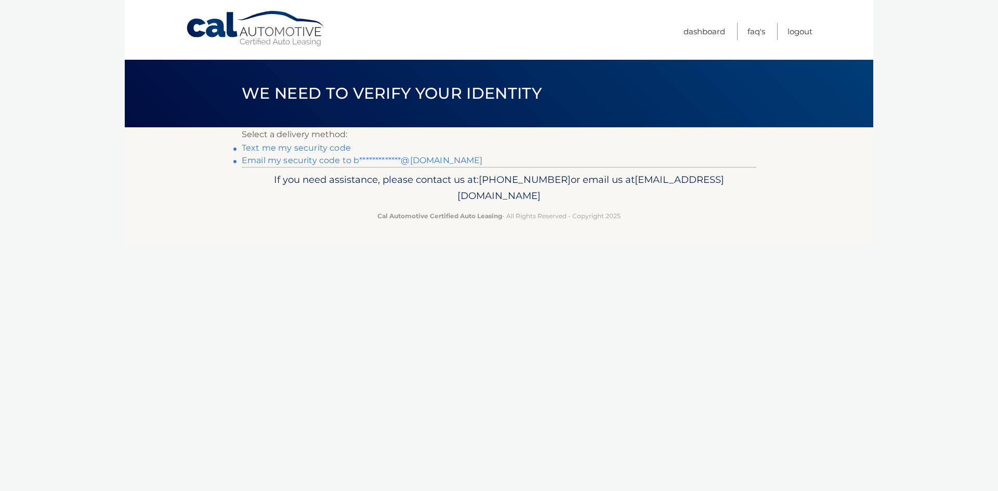
click at [350, 162] on link "**********" at bounding box center [362, 160] width 241 height 10
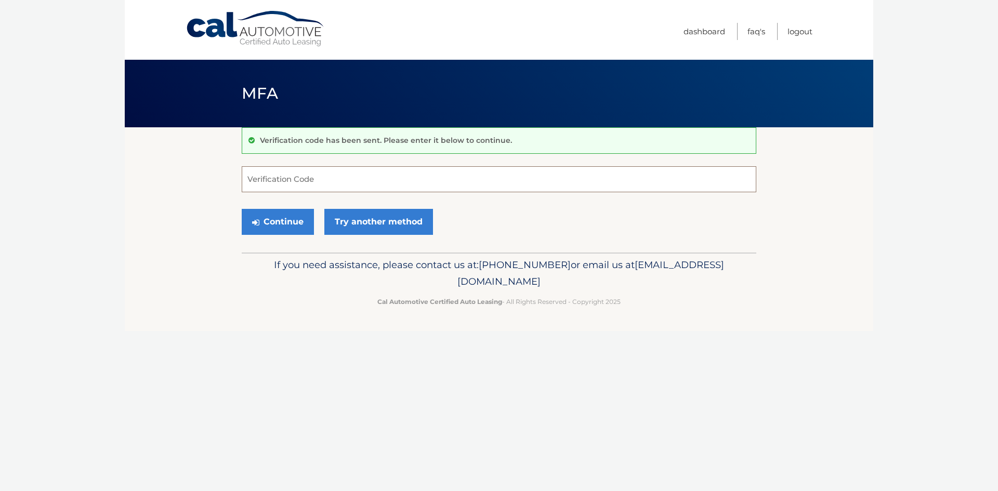
click at [409, 174] on input "Verification Code" at bounding box center [499, 179] width 514 height 26
type input "927760"
click at [242, 209] on button "Continue" at bounding box center [278, 222] width 72 height 26
click at [292, 228] on button "Continue" at bounding box center [278, 222] width 72 height 26
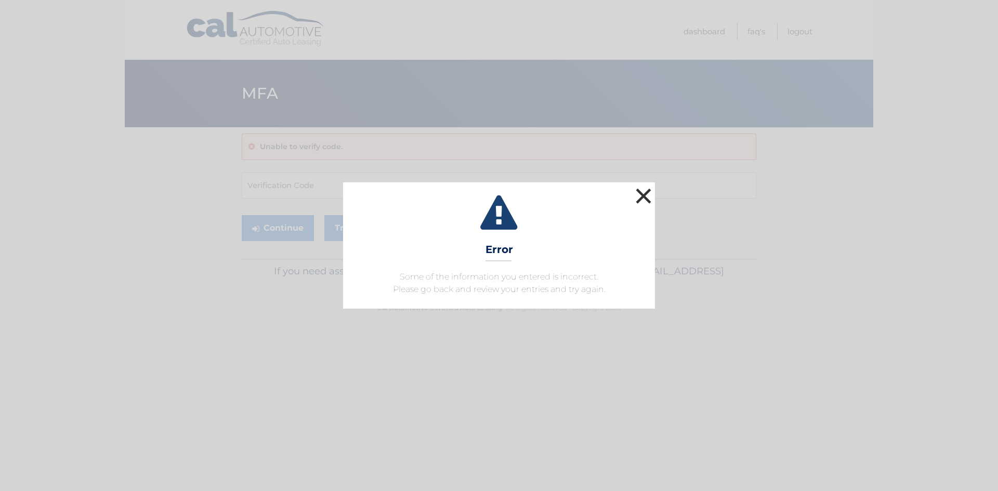
click at [637, 195] on button "×" at bounding box center [643, 196] width 21 height 21
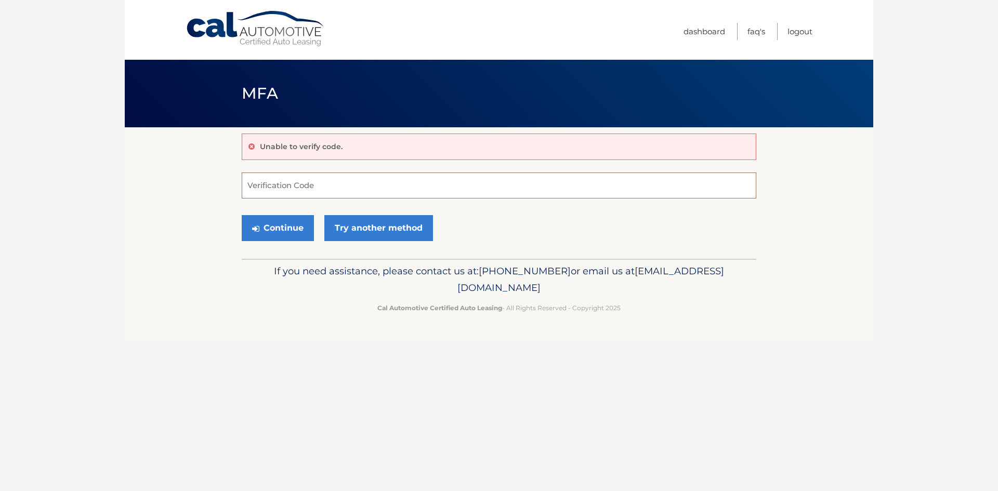
click at [360, 190] on input "Verification Code" at bounding box center [499, 186] width 514 height 26
click at [383, 186] on input "Verification Code" at bounding box center [499, 186] width 514 height 26
type input "927760"
click at [297, 235] on button "Continue" at bounding box center [278, 228] width 72 height 26
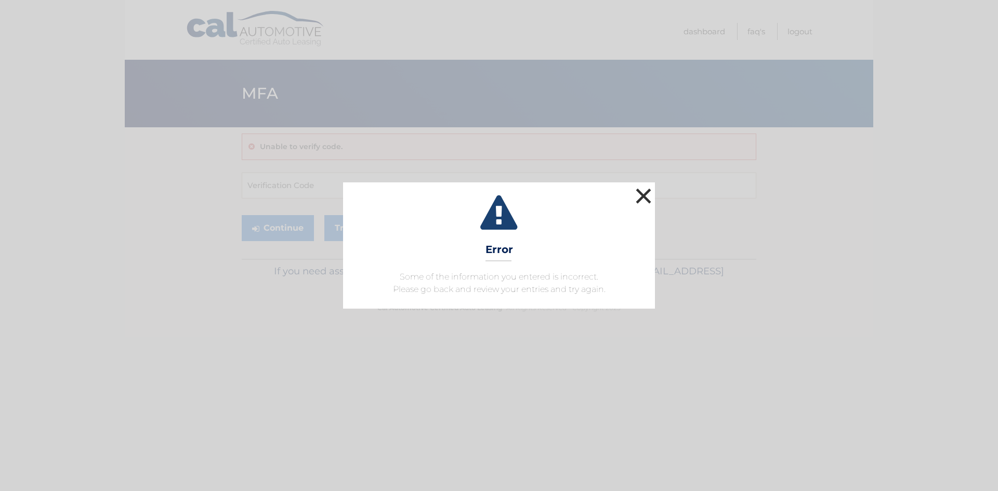
click at [638, 200] on button "×" at bounding box center [643, 196] width 21 height 21
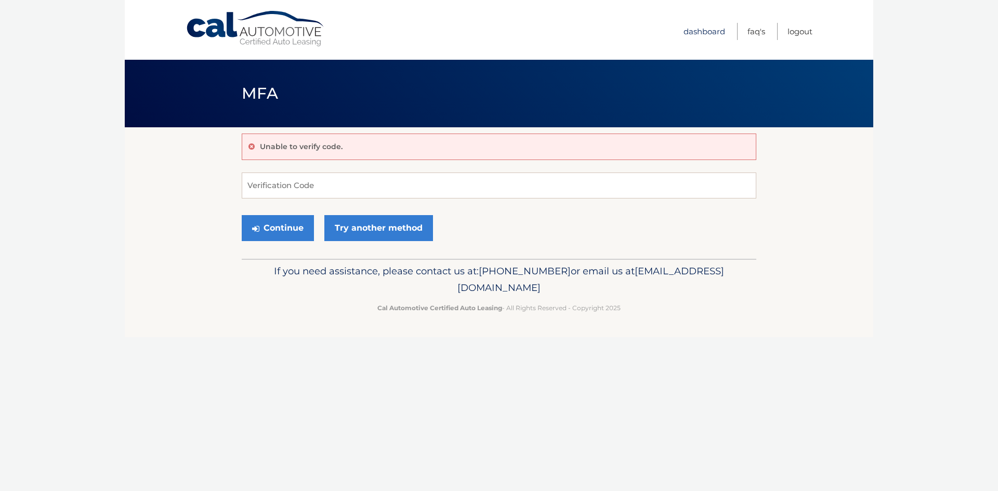
click at [696, 31] on link "Dashboard" at bounding box center [704, 31] width 42 height 17
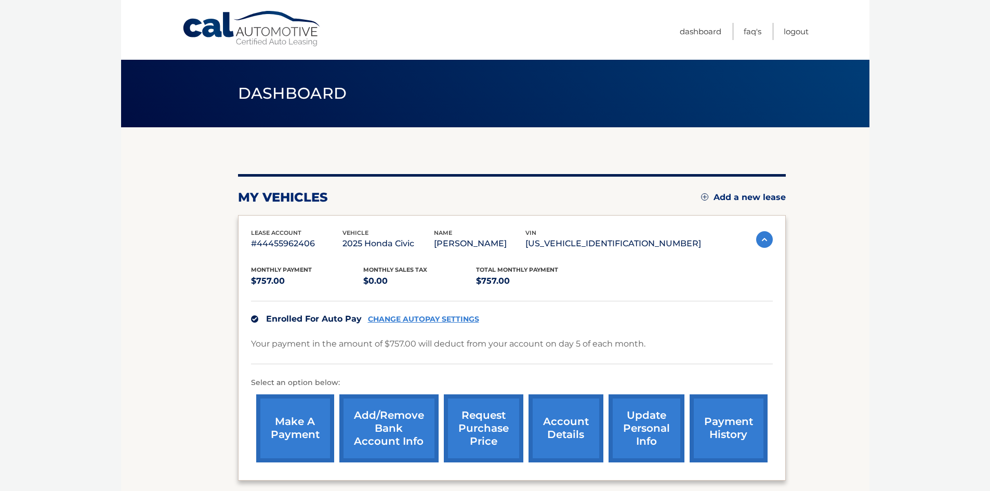
click at [863, 280] on section "my vehicles Add a new lease lease account #44455962406 vehicle 2025 Honda Civic…" at bounding box center [495, 319] width 748 height 385
click at [762, 242] on img at bounding box center [764, 239] width 17 height 17
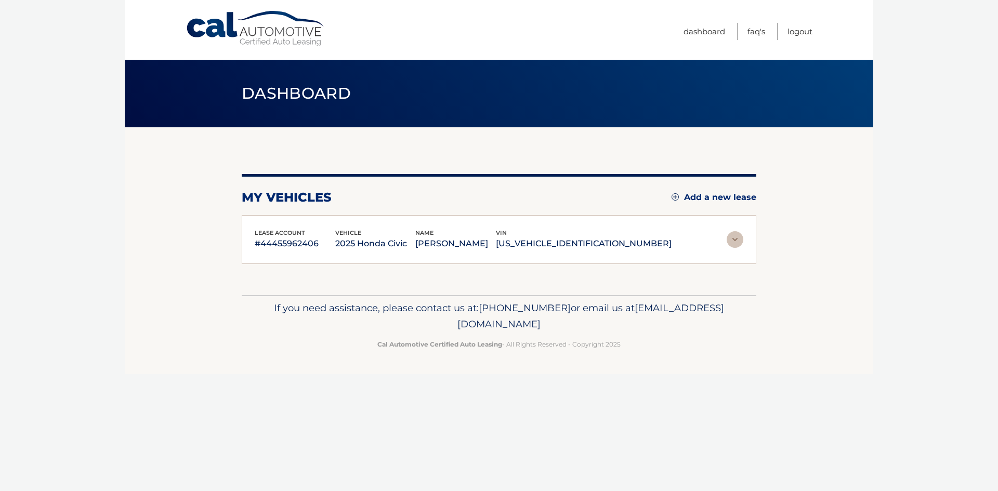
click at [762, 242] on section "my vehicles Add a new lease lease account #44455962406 vehicle 2025 Honda Civic…" at bounding box center [499, 211] width 748 height 168
click at [732, 238] on img at bounding box center [734, 239] width 17 height 17
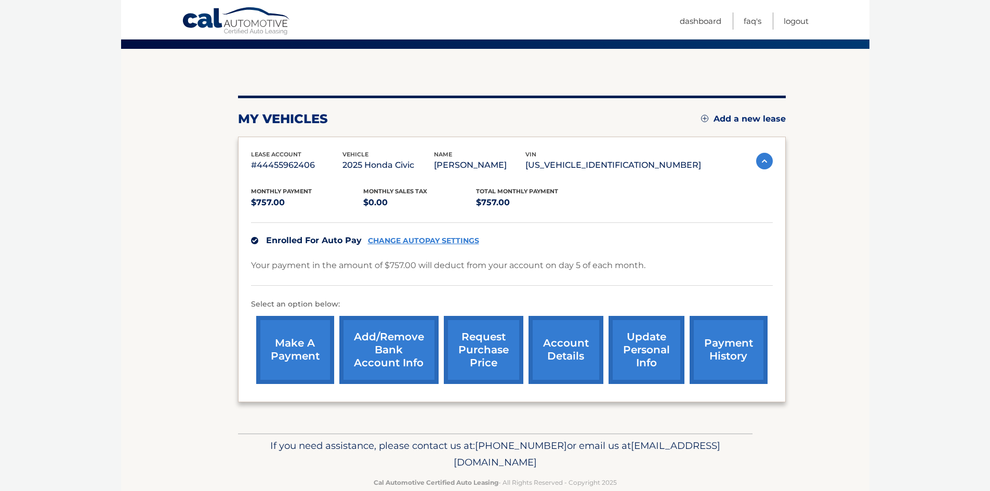
scroll to position [99, 0]
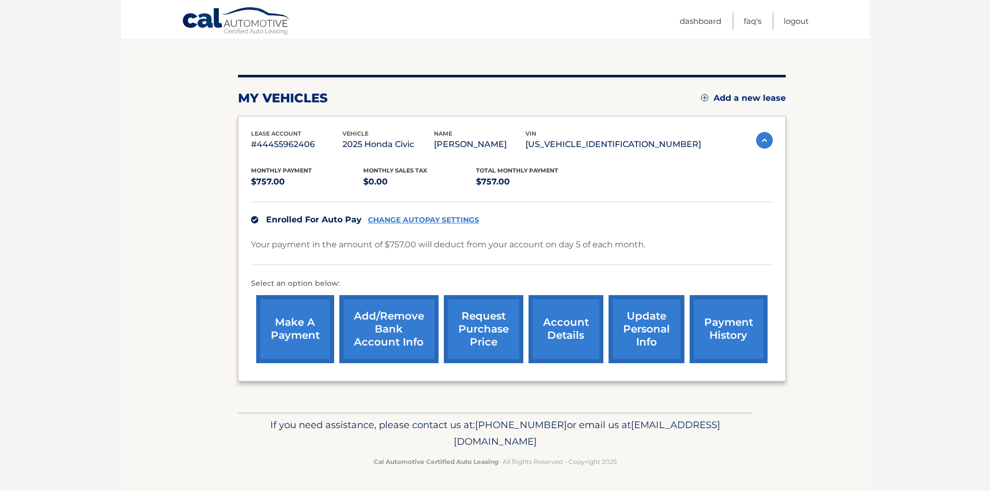
click at [706, 328] on link "payment history" at bounding box center [729, 329] width 78 height 68
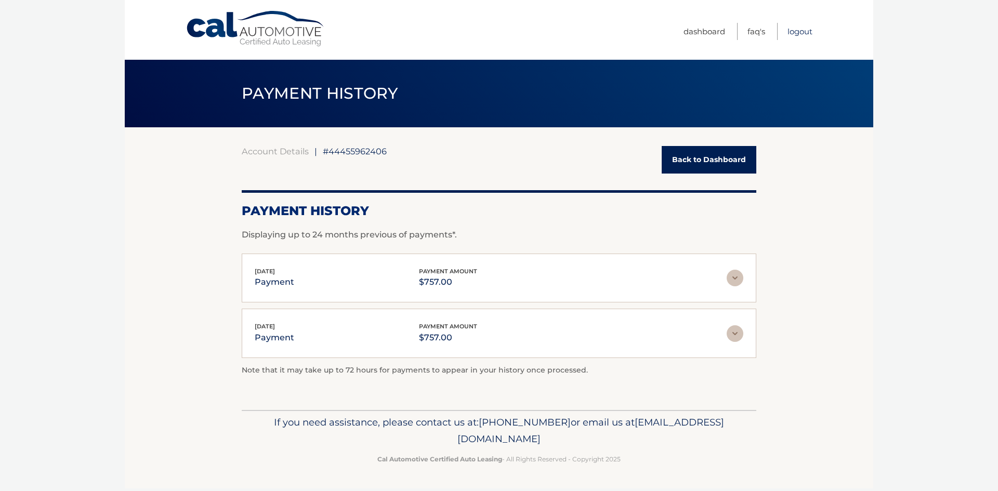
click at [794, 32] on link "Logout" at bounding box center [799, 31] width 25 height 17
